Goal: Complete application form

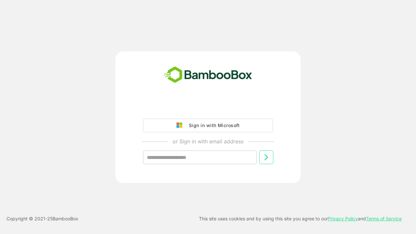
type input "**********"
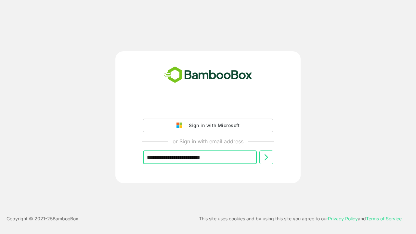
click at [266, 157] on icon at bounding box center [266, 157] width 8 height 8
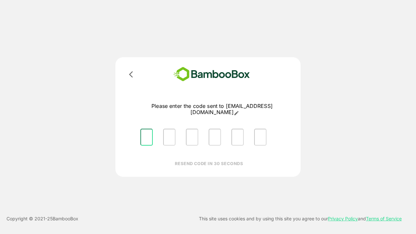
type input "*"
